Goal: Information Seeking & Learning: Learn about a topic

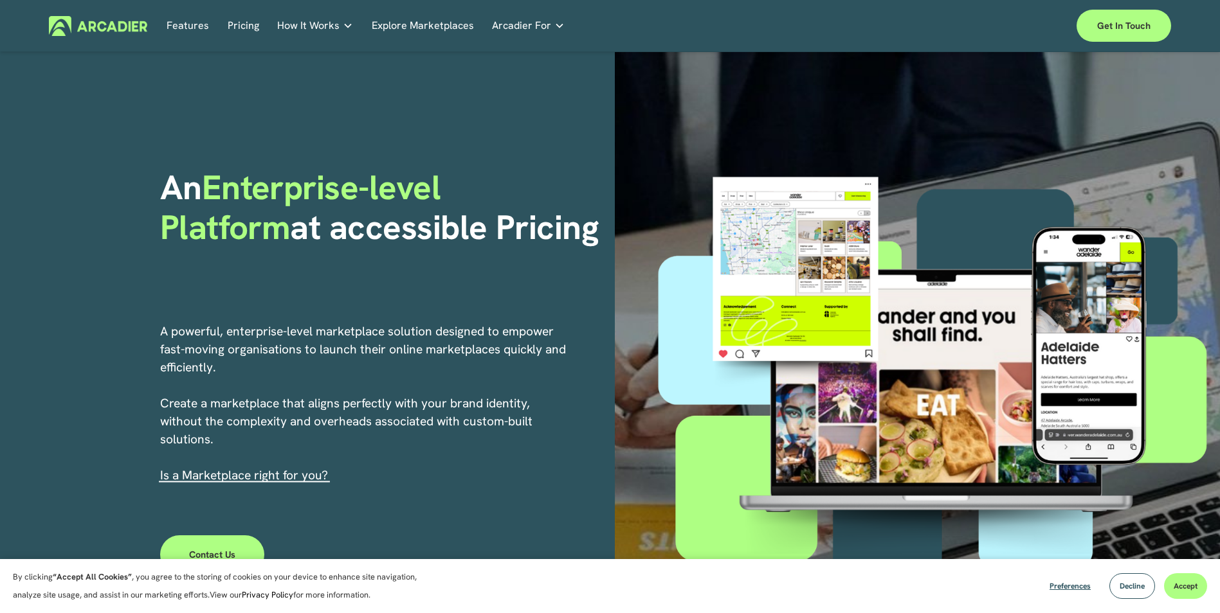
click at [236, 28] on link "Pricing" at bounding box center [244, 26] width 32 height 20
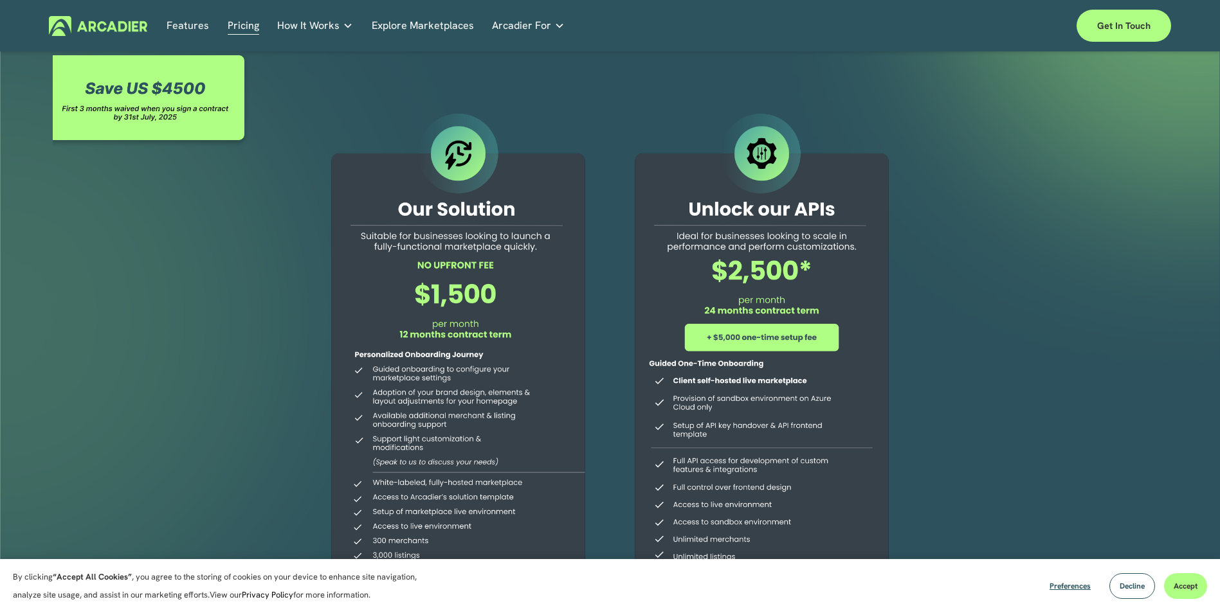
click at [199, 24] on link "Features" at bounding box center [188, 26] width 42 height 20
